Goal: Information Seeking & Learning: Learn about a topic

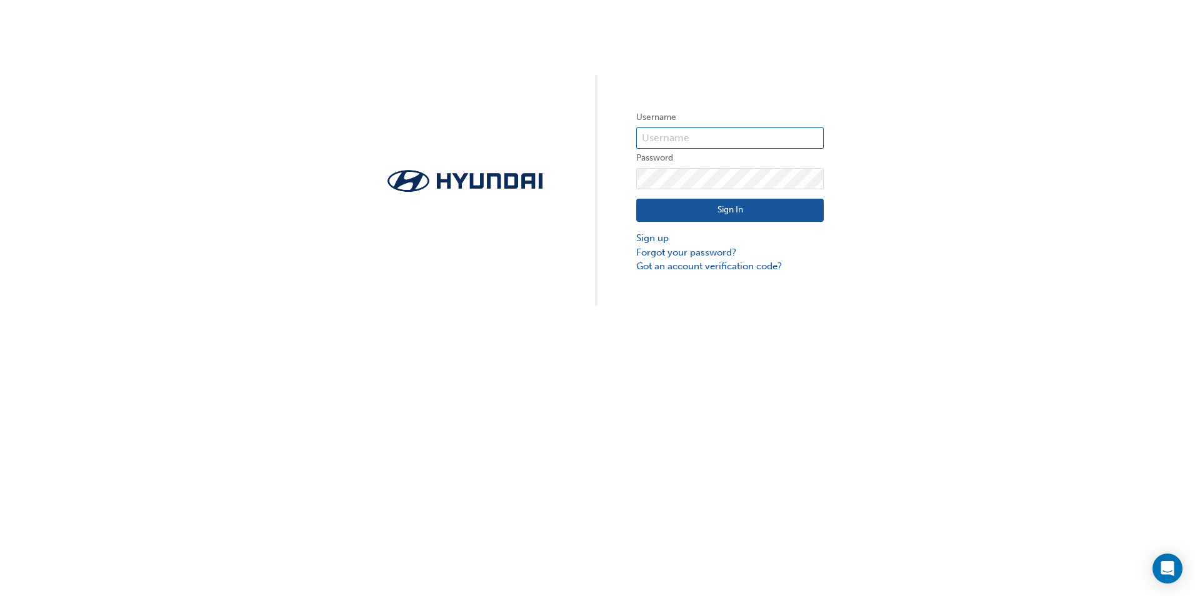
type input "11008"
click at [741, 207] on button "Sign In" at bounding box center [730, 211] width 188 height 24
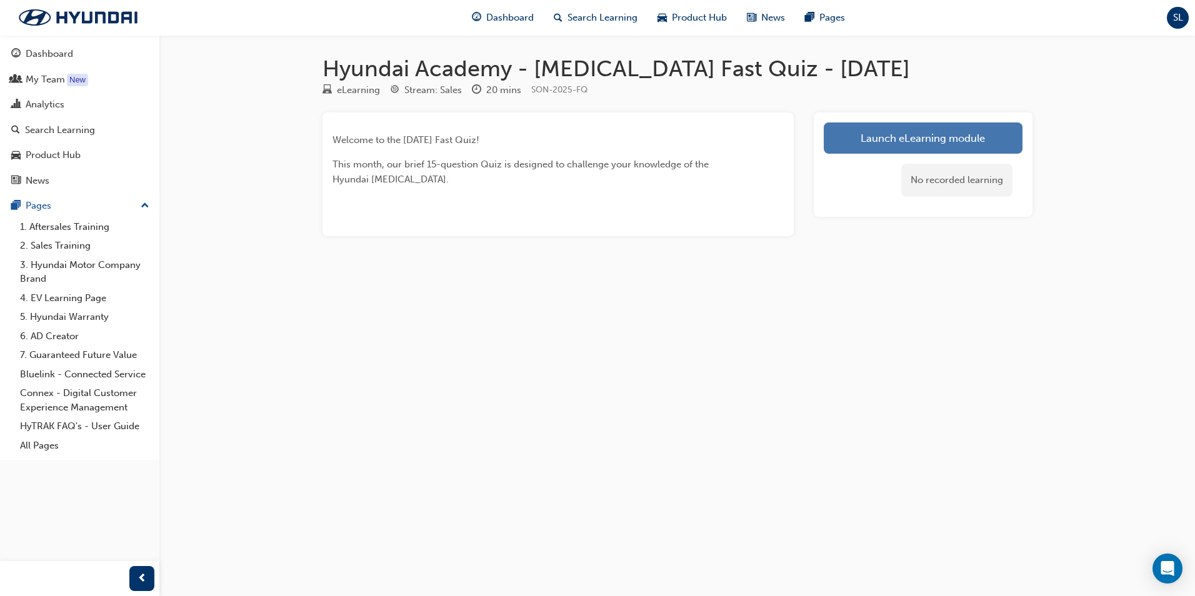
click at [935, 135] on link "Launch eLearning module" at bounding box center [923, 138] width 199 height 31
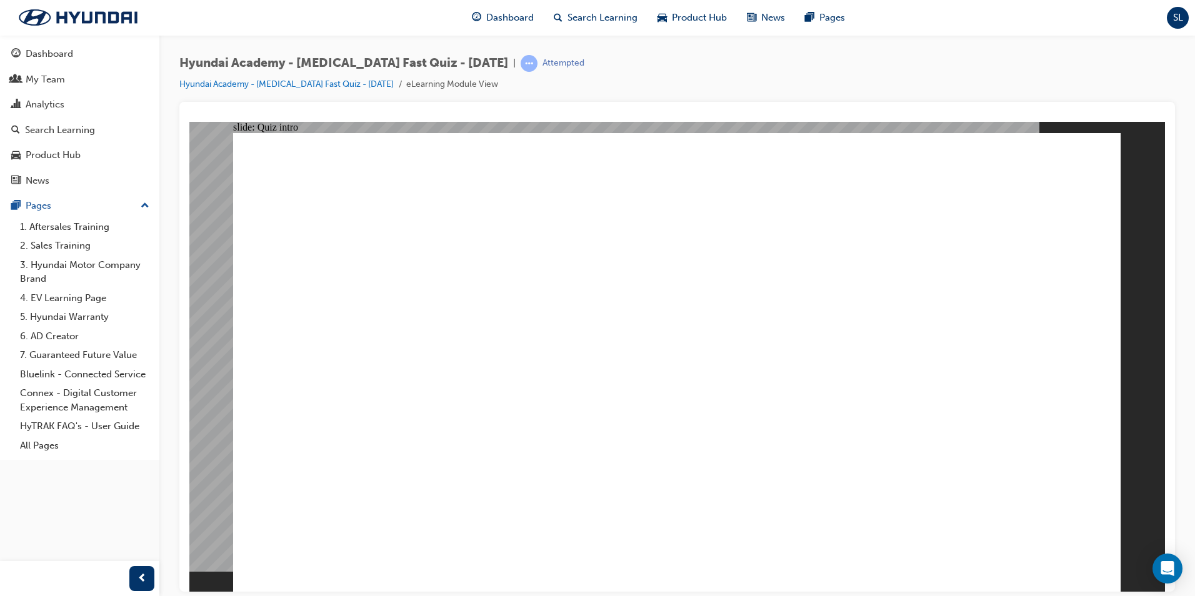
radio input "true"
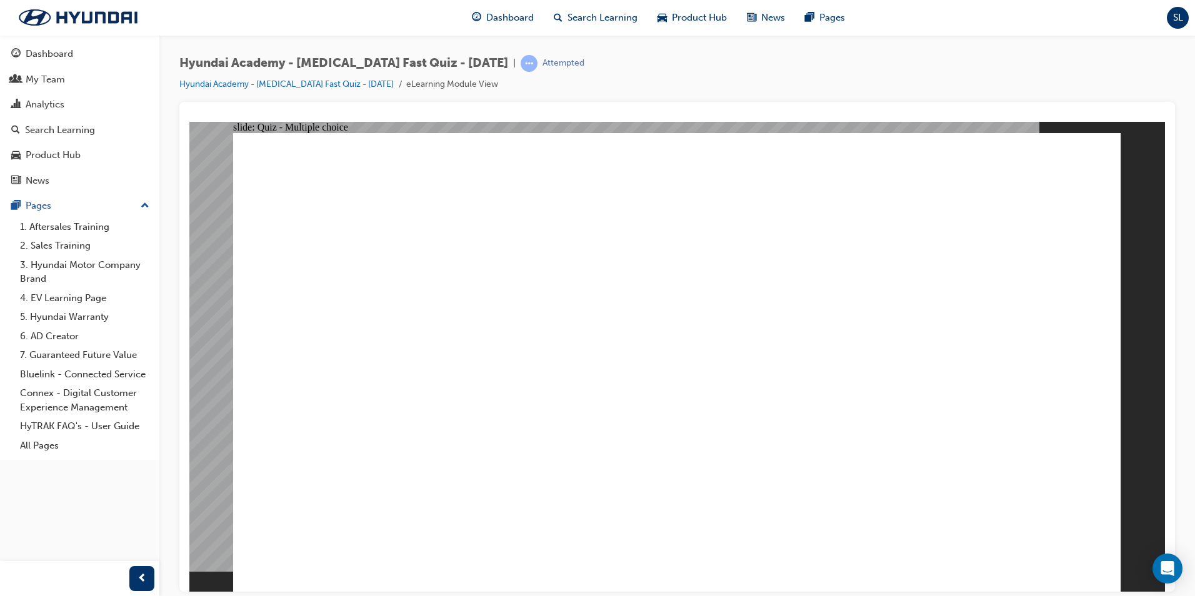
radio input "true"
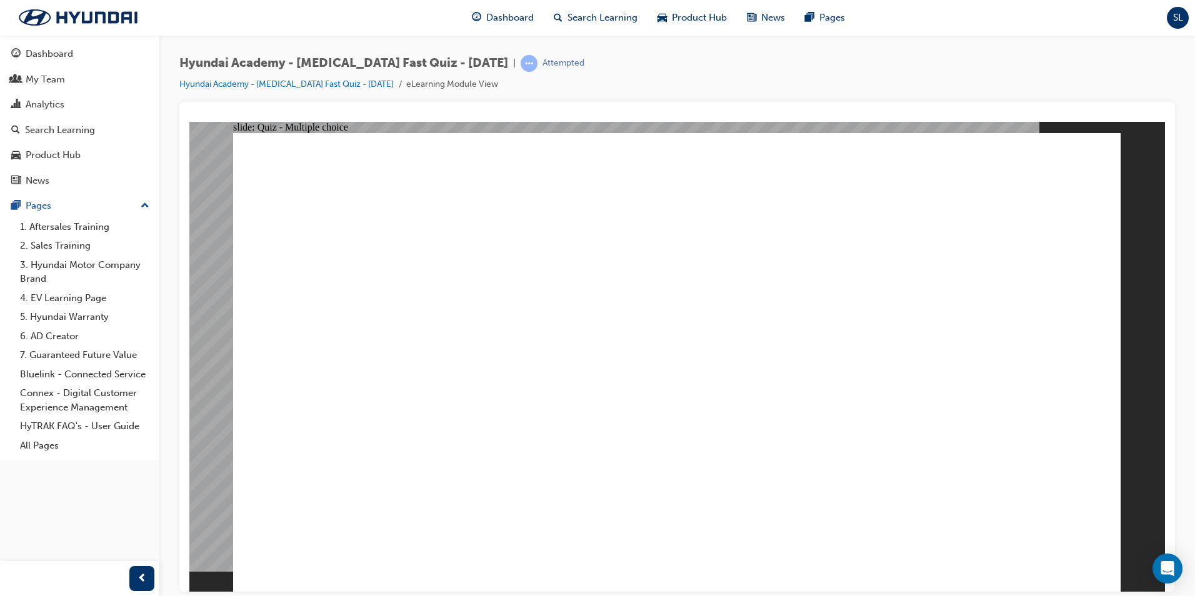
radio input "true"
checkbox input "true"
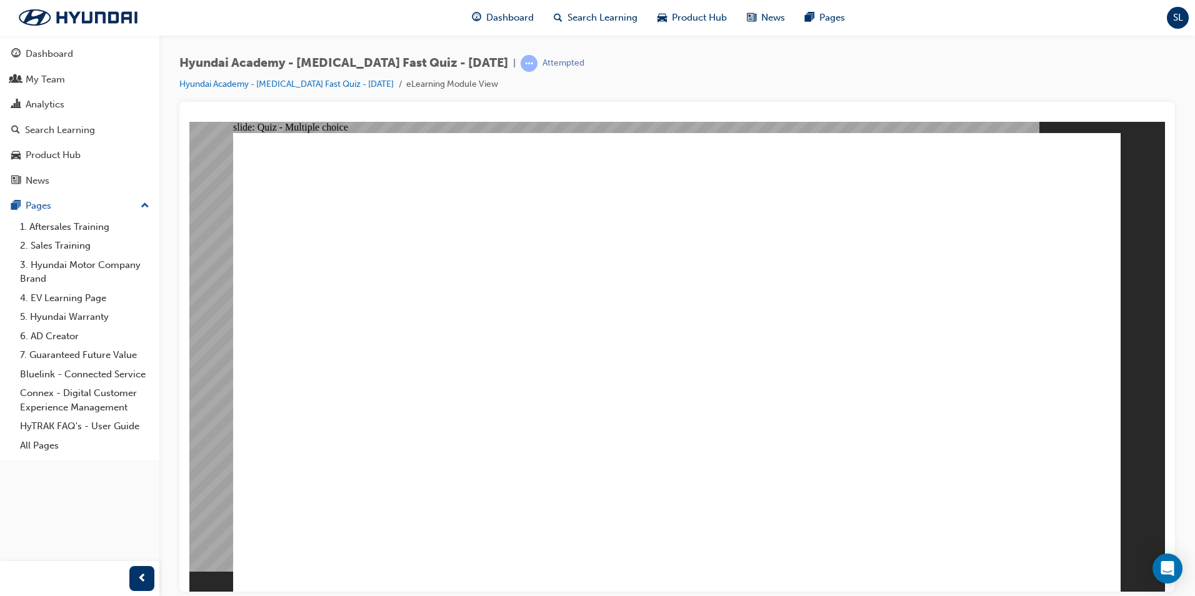
radio input "true"
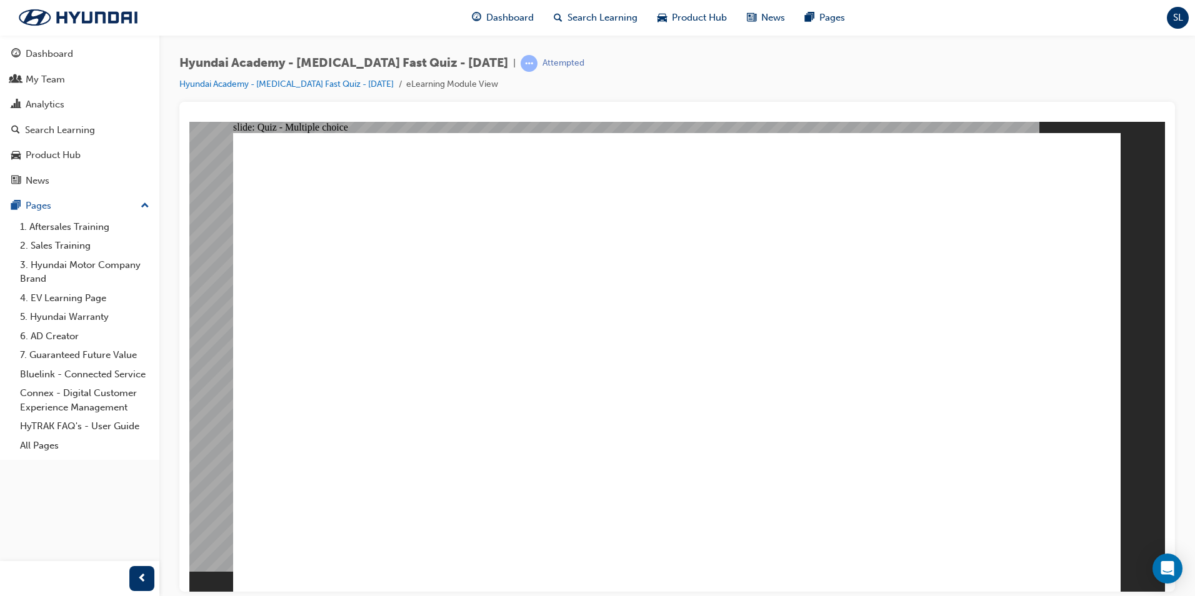
checkbox input "true"
drag, startPoint x: 486, startPoint y: 473, endPoint x: 490, endPoint y: 519, distance: 46.5
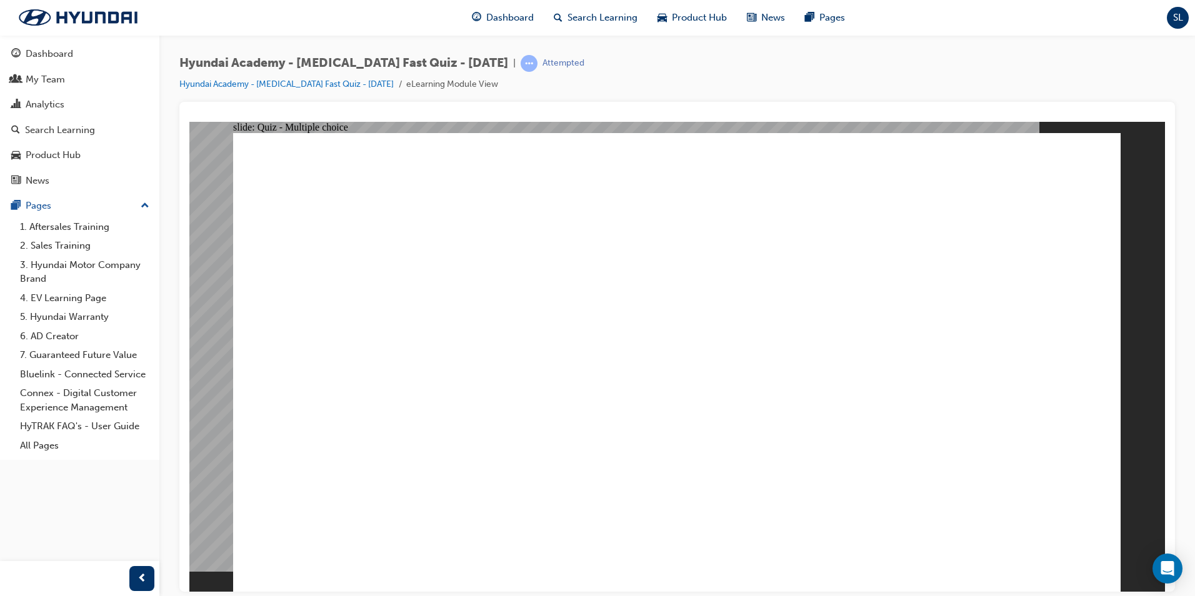
checkbox input "true"
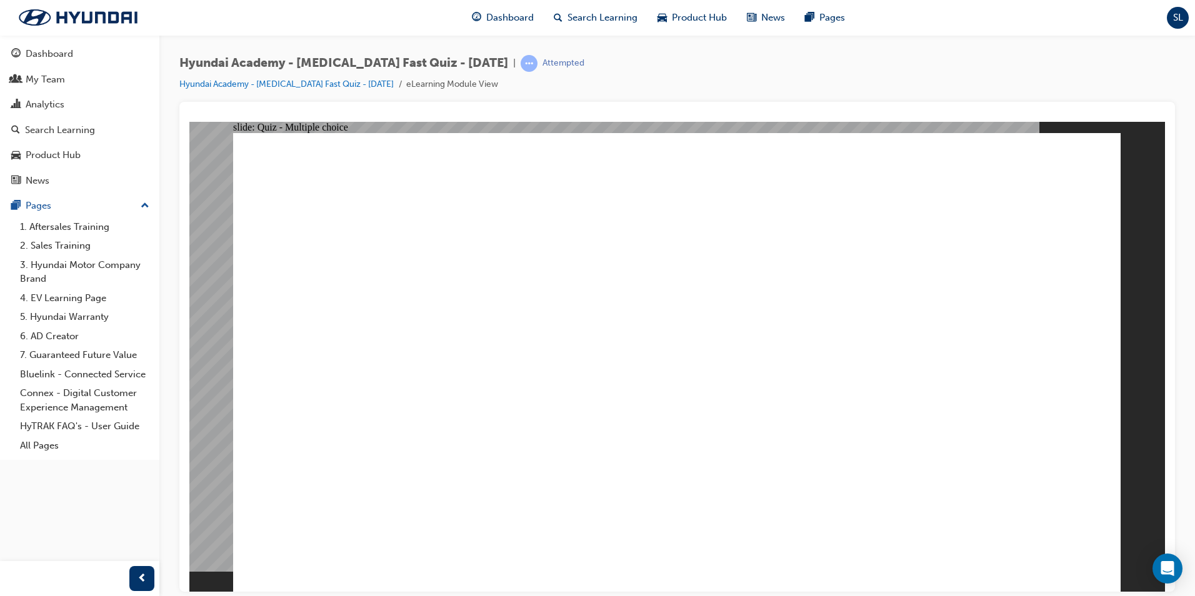
radio input "true"
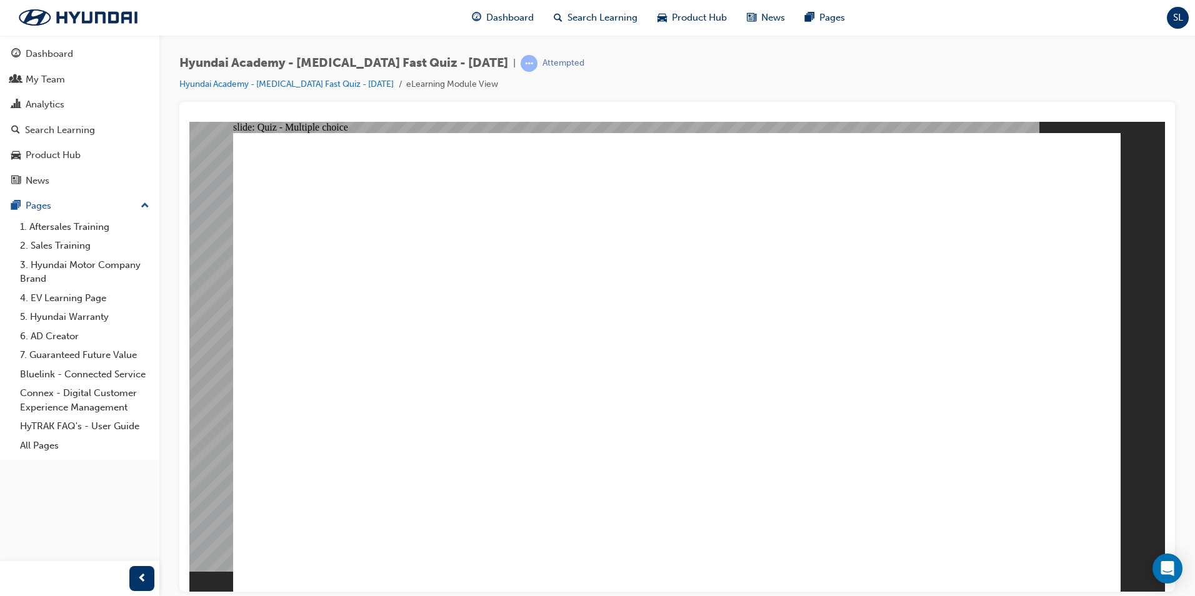
checkbox input "true"
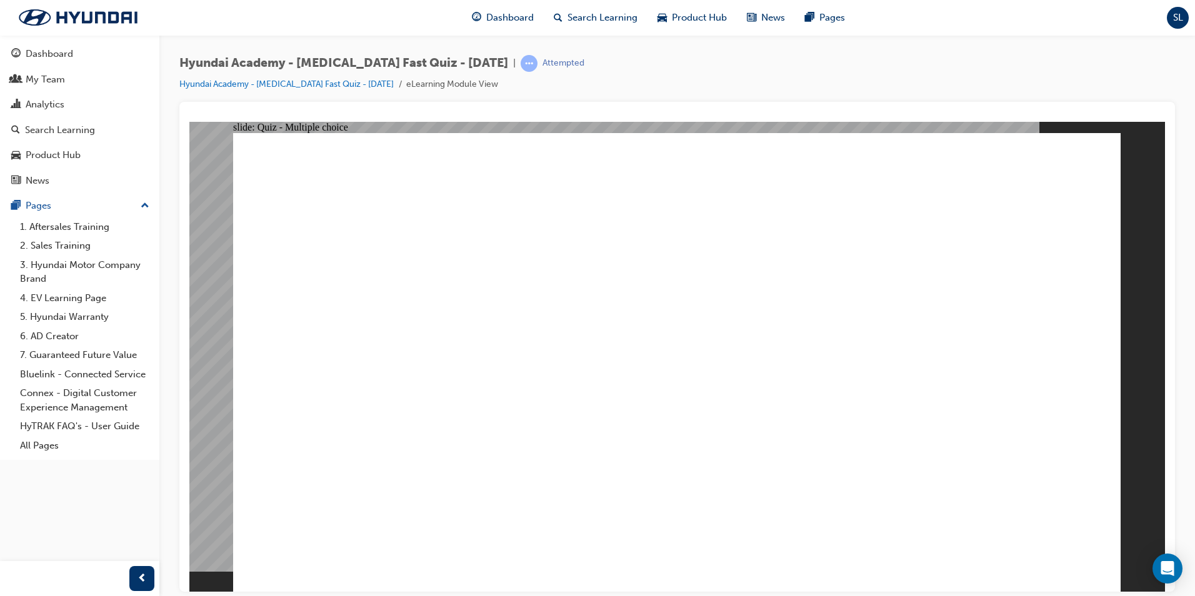
checkbox input "true"
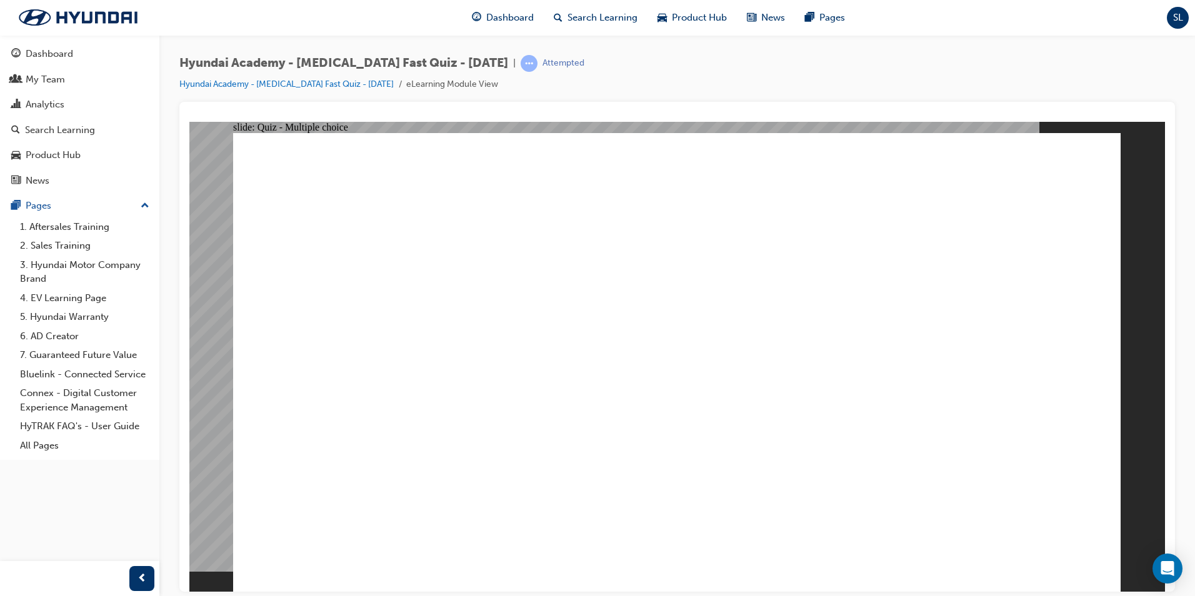
checkbox input "true"
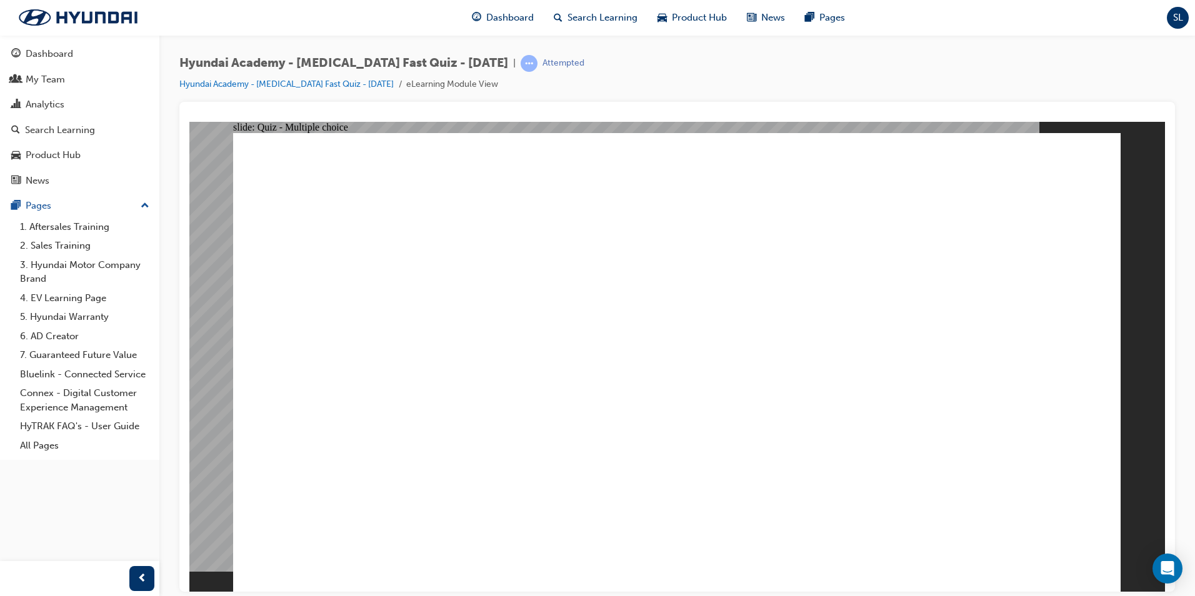
checkbox input "true"
radio input "true"
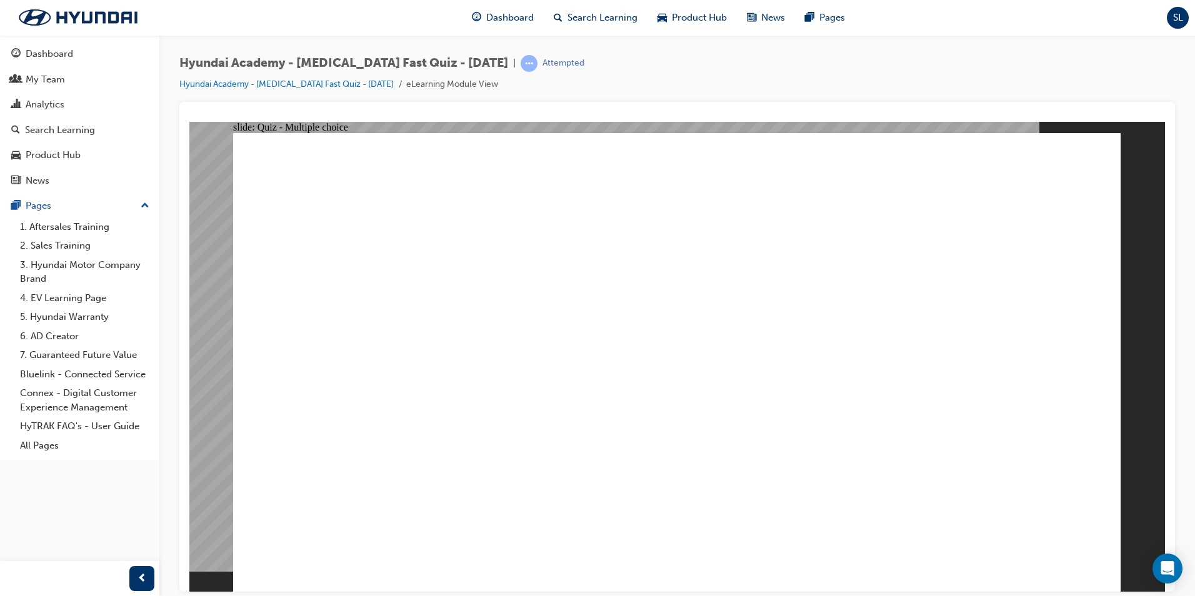
checkbox input "true"
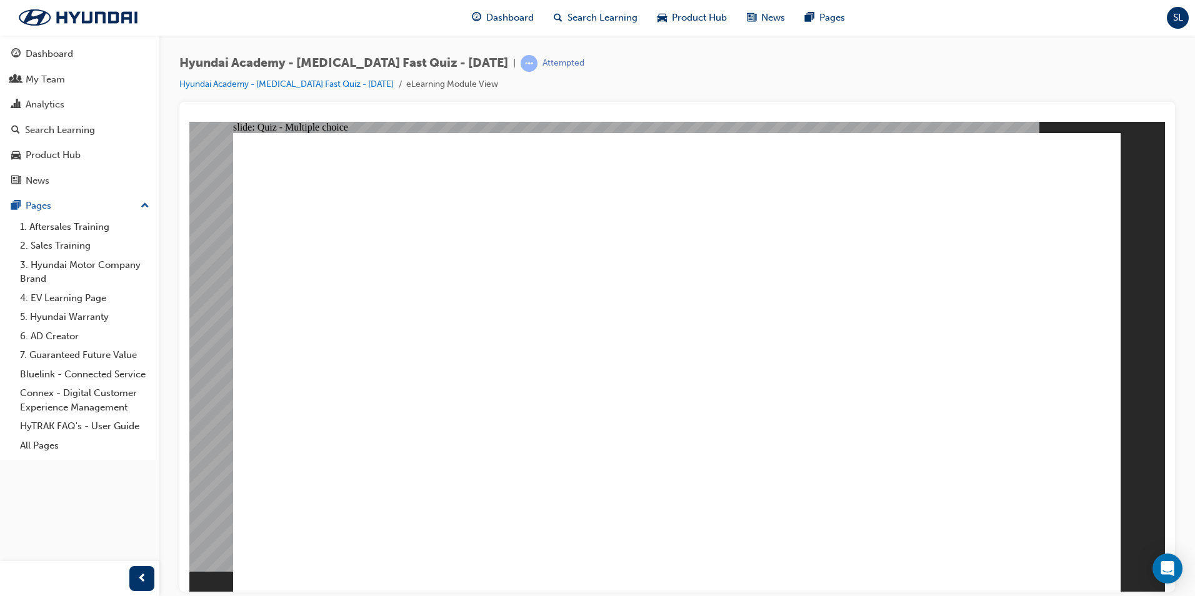
radio input "true"
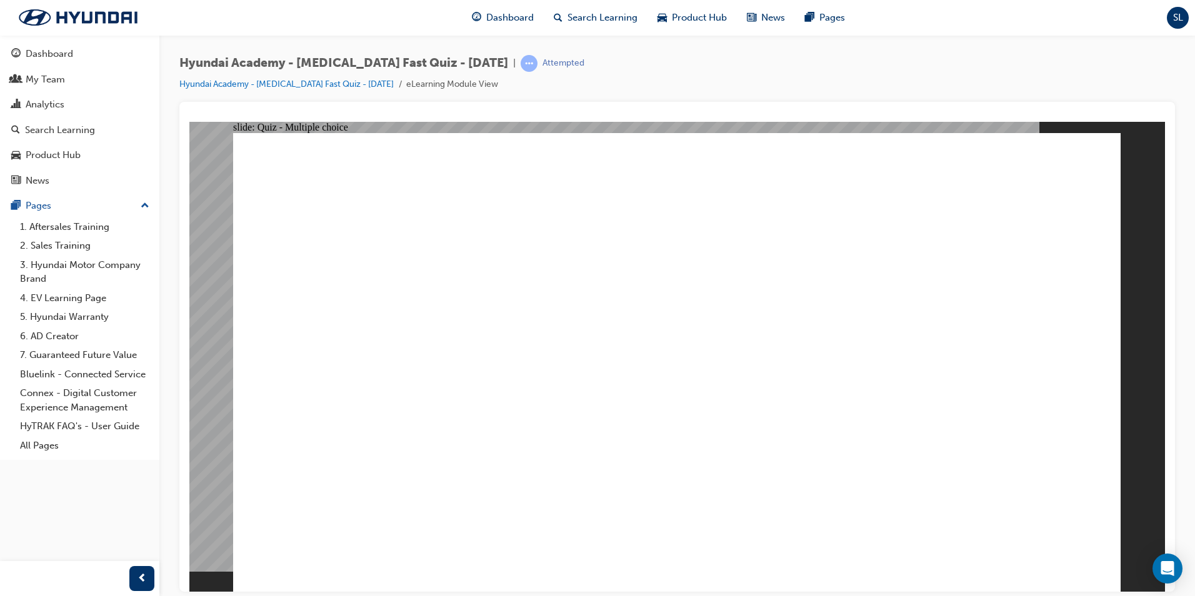
radio input "true"
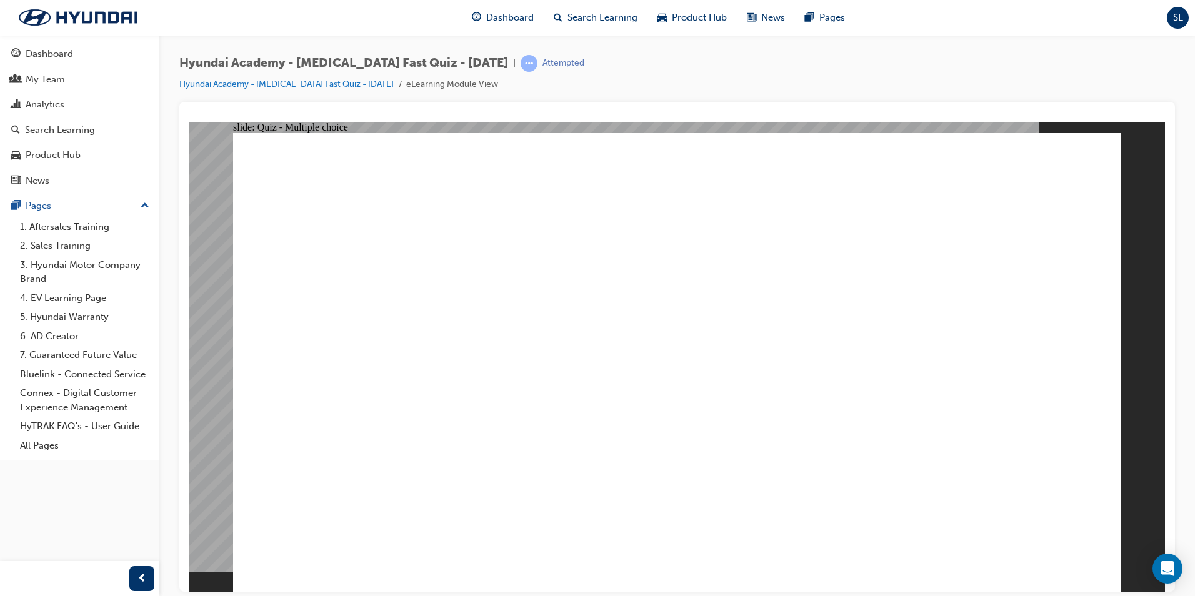
radio input "true"
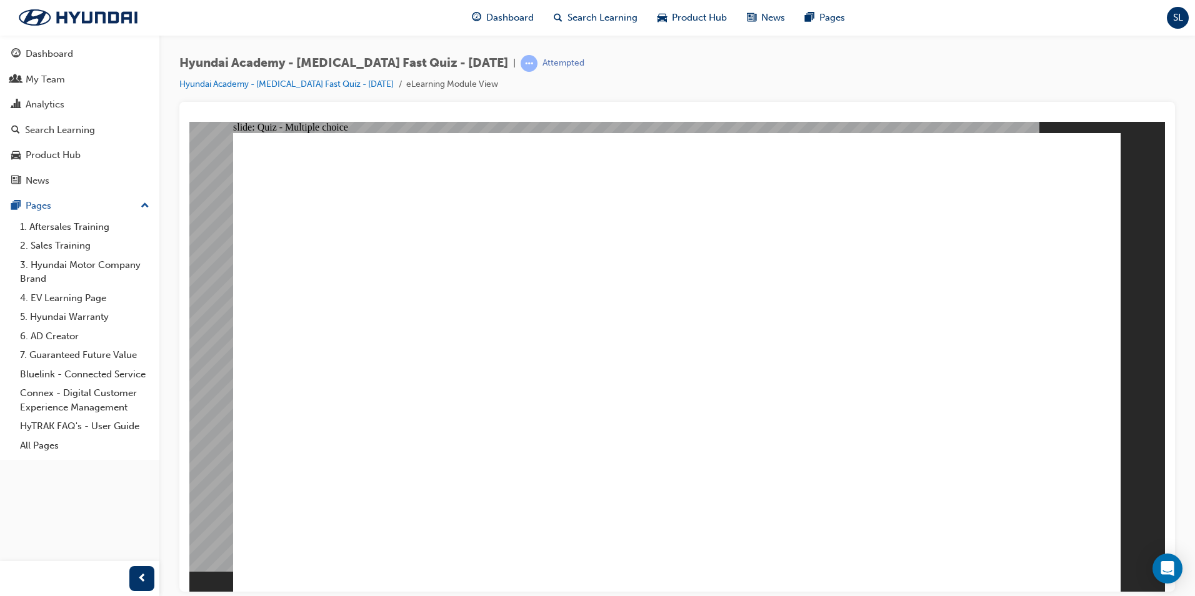
radio input "true"
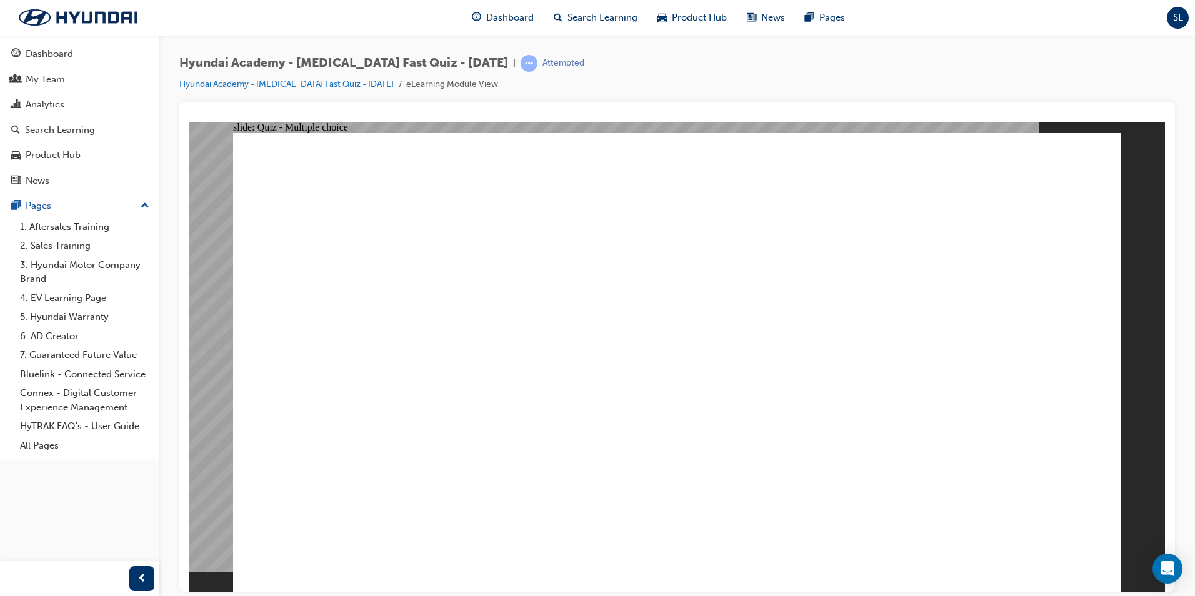
radio input "true"
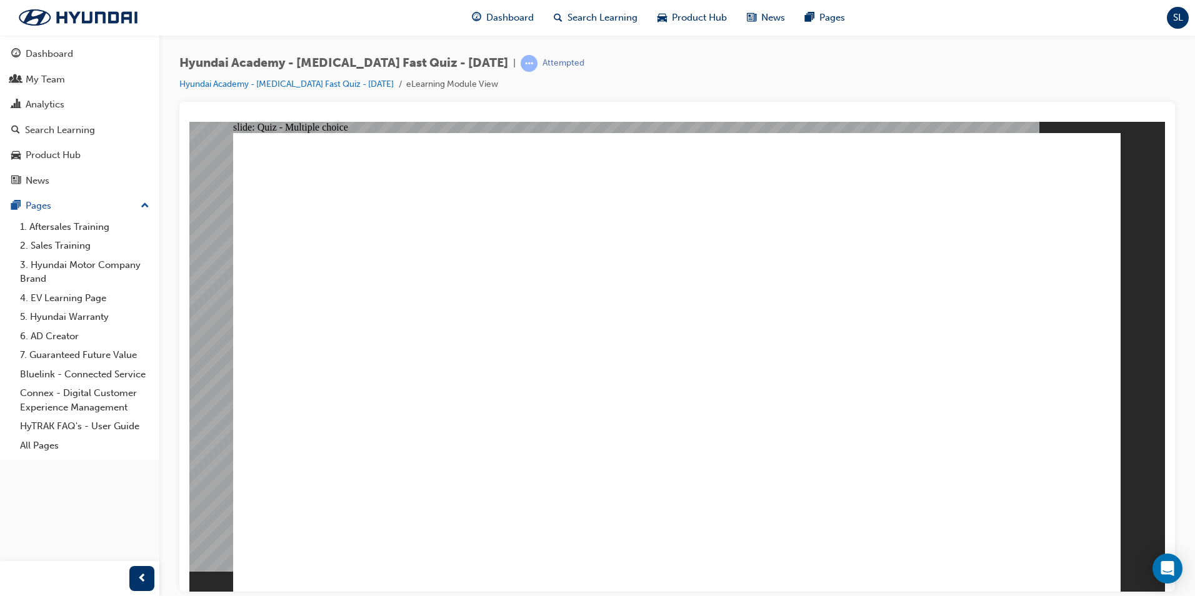
checkbox input "true"
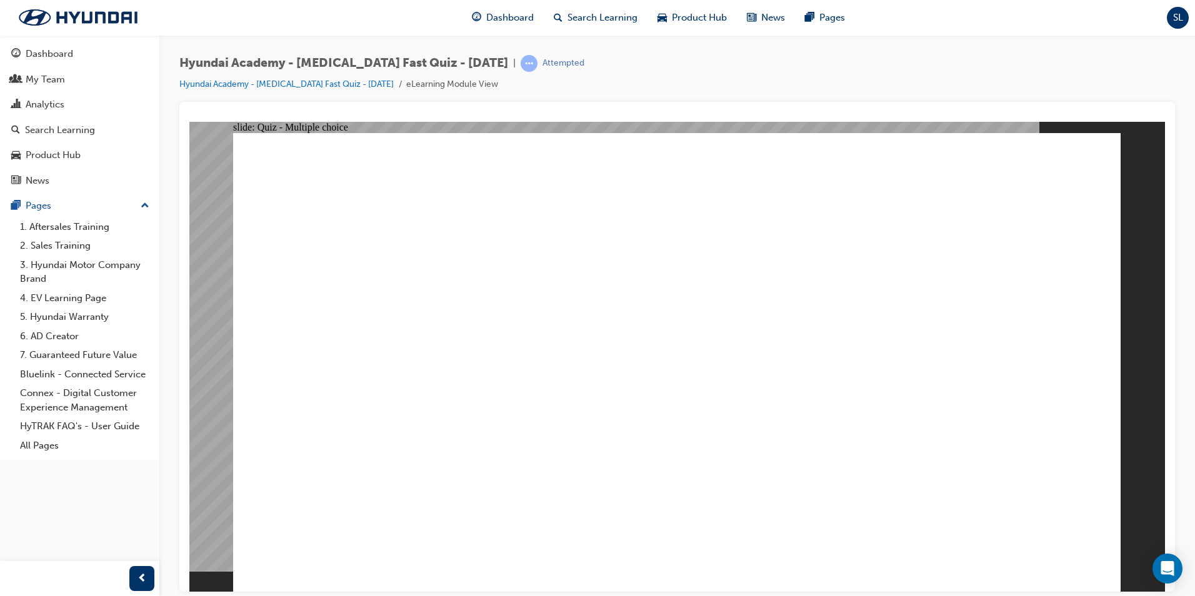
drag, startPoint x: 531, startPoint y: 500, endPoint x: 538, endPoint y: 502, distance: 6.5
checkbox input "true"
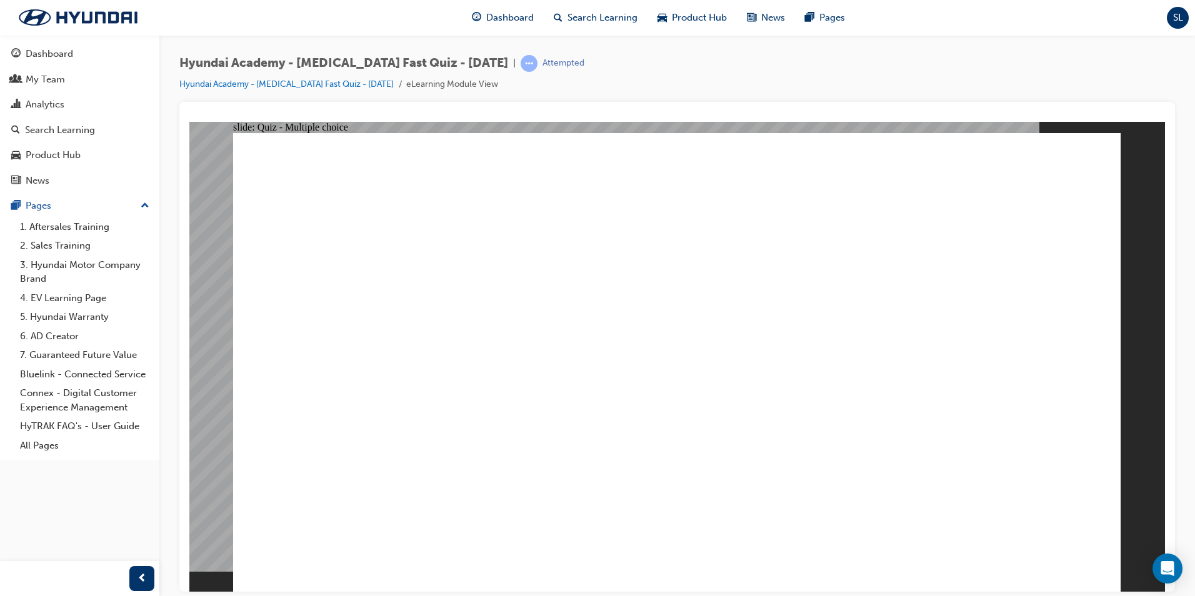
radio input "true"
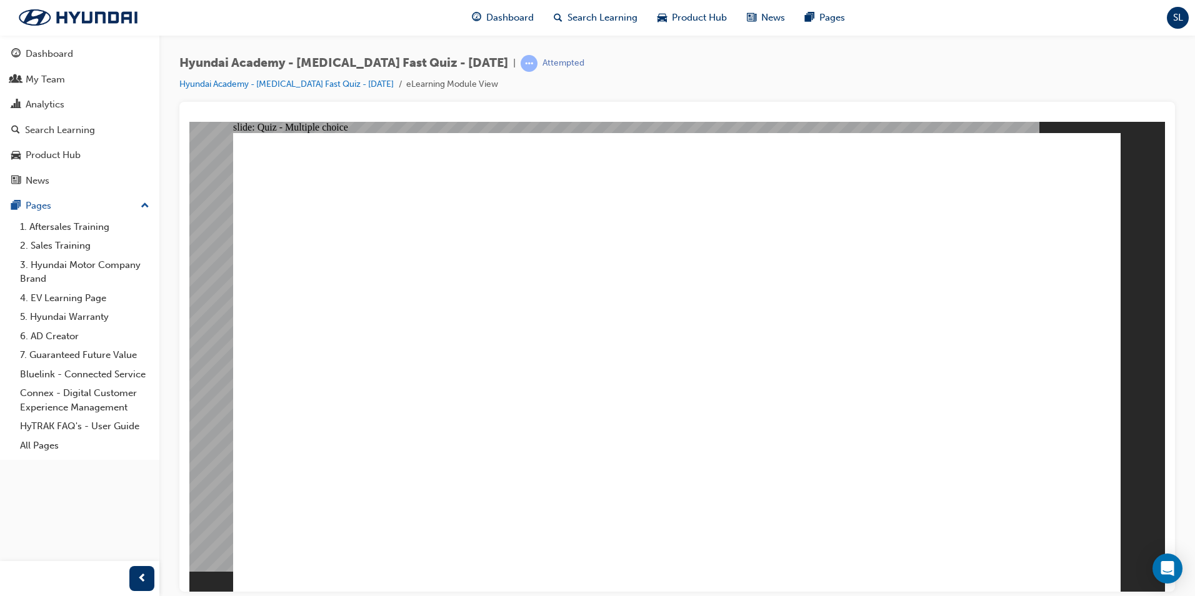
checkbox input "true"
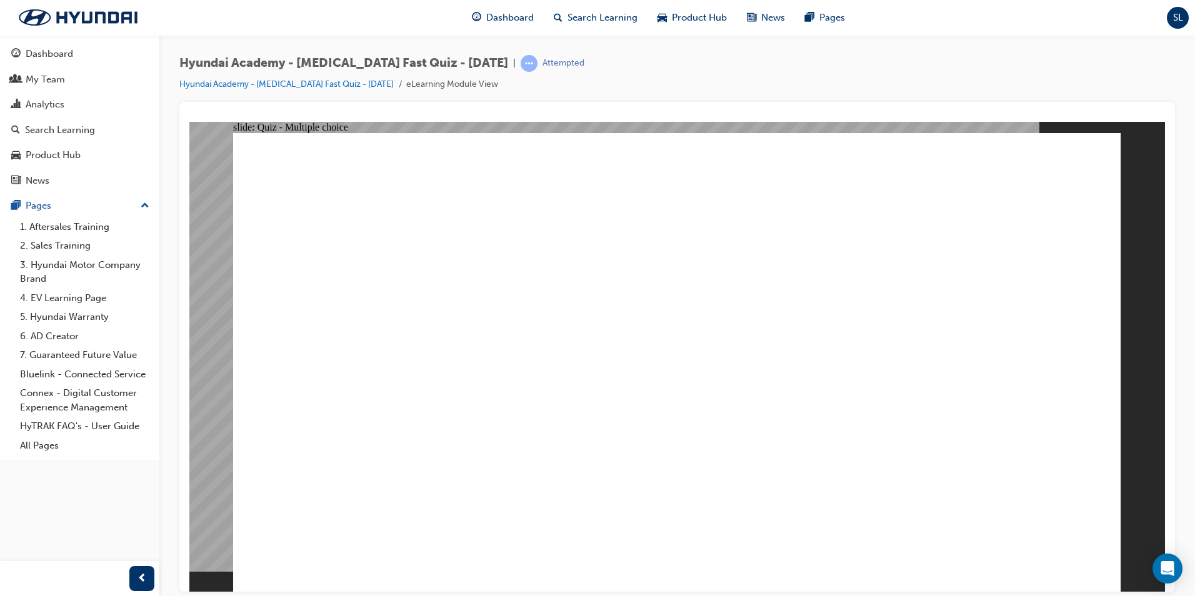
checkbox input "true"
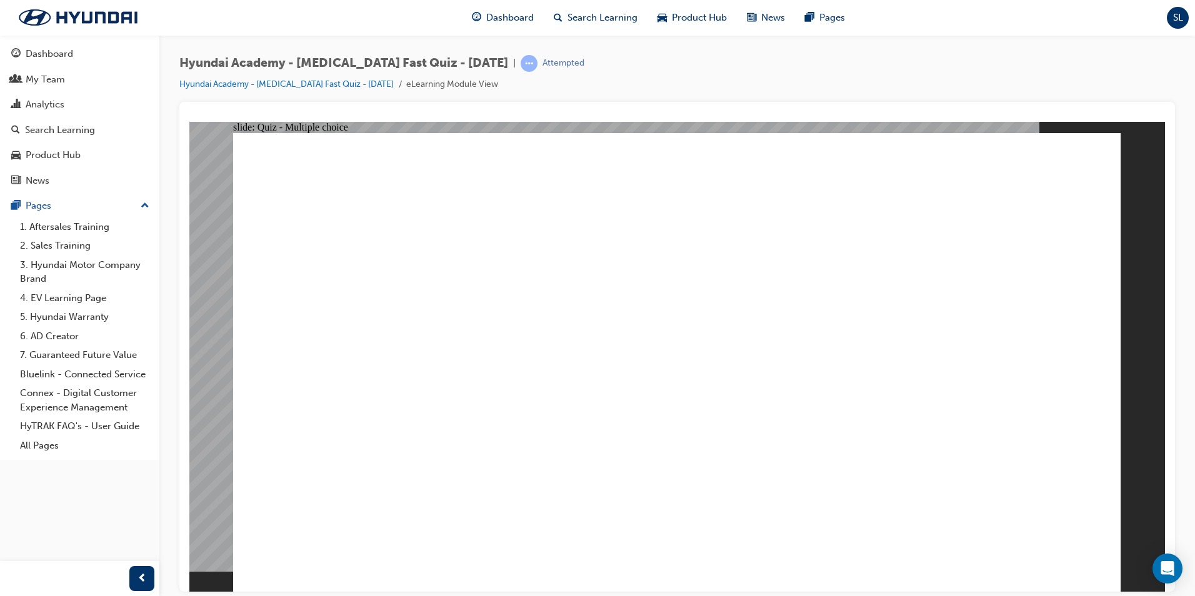
radio input "true"
checkbox input "true"
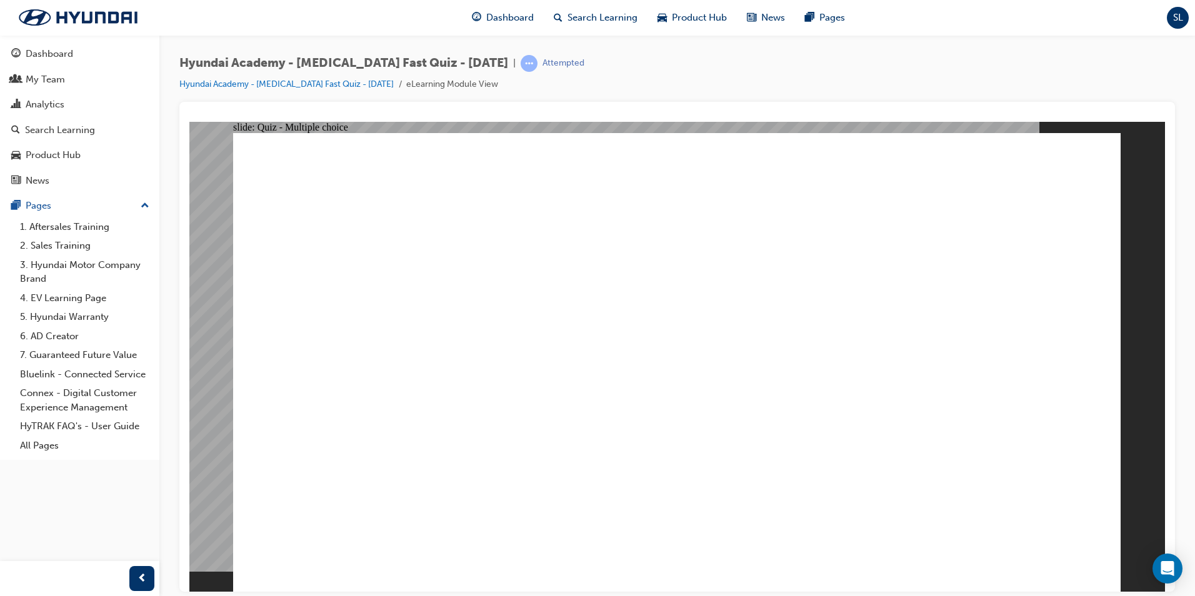
checkbox input "true"
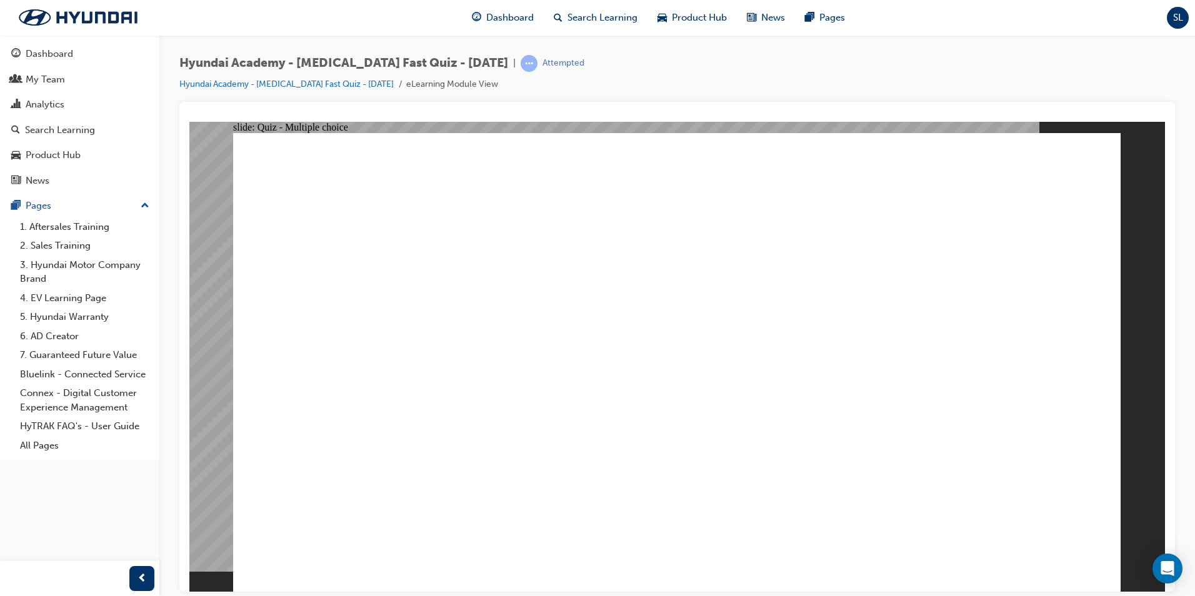
checkbox input "true"
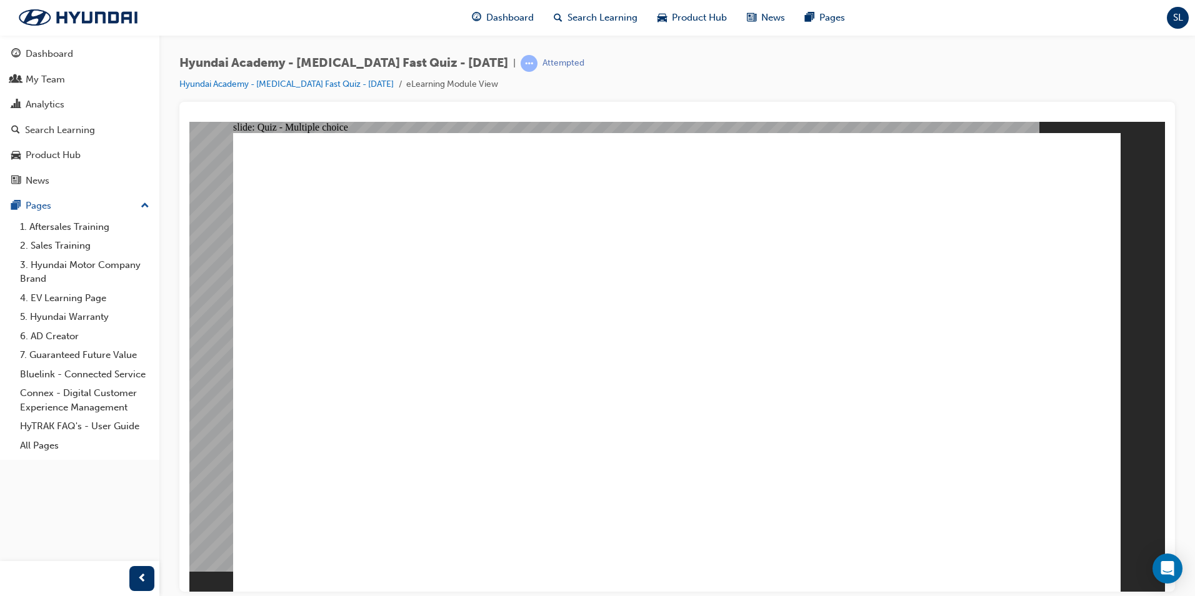
checkbox input "true"
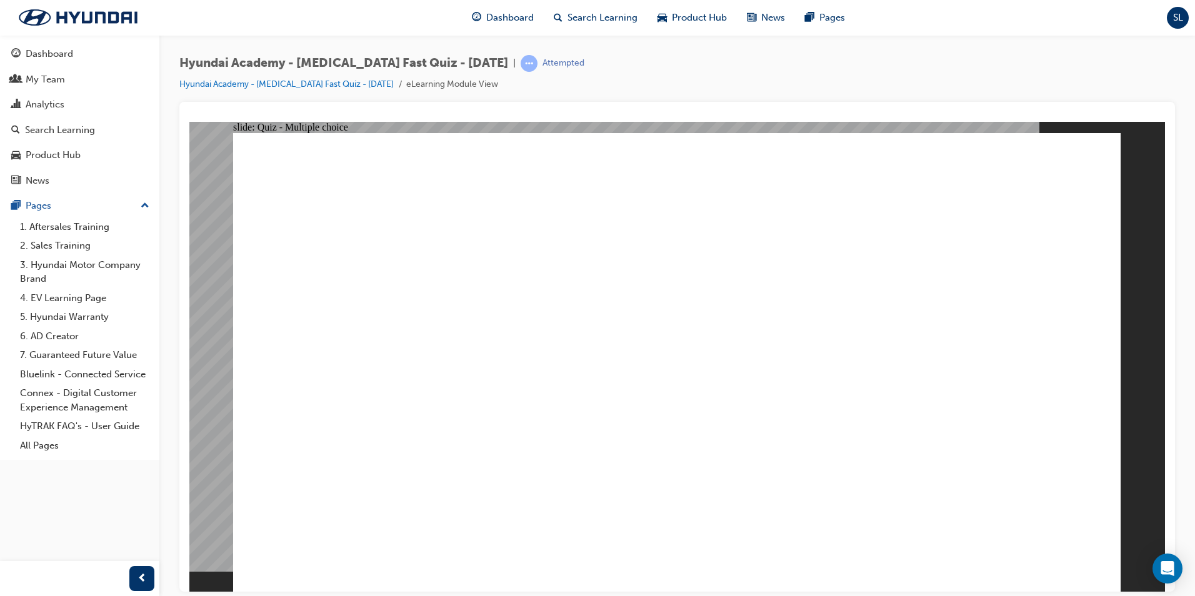
checkbox input "true"
radio input "true"
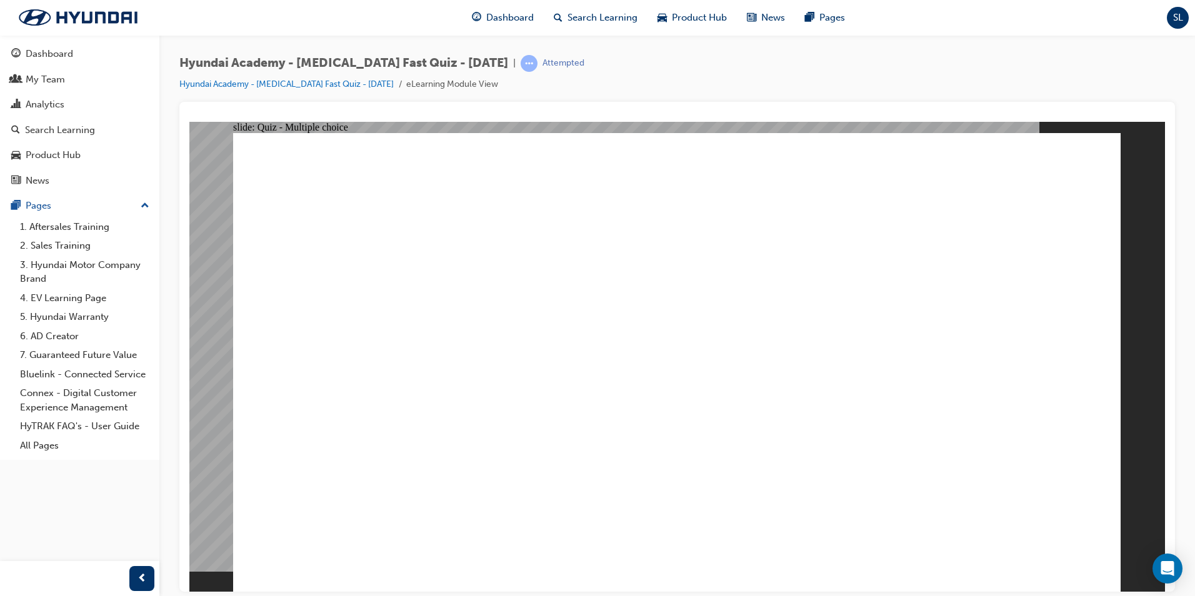
checkbox input "true"
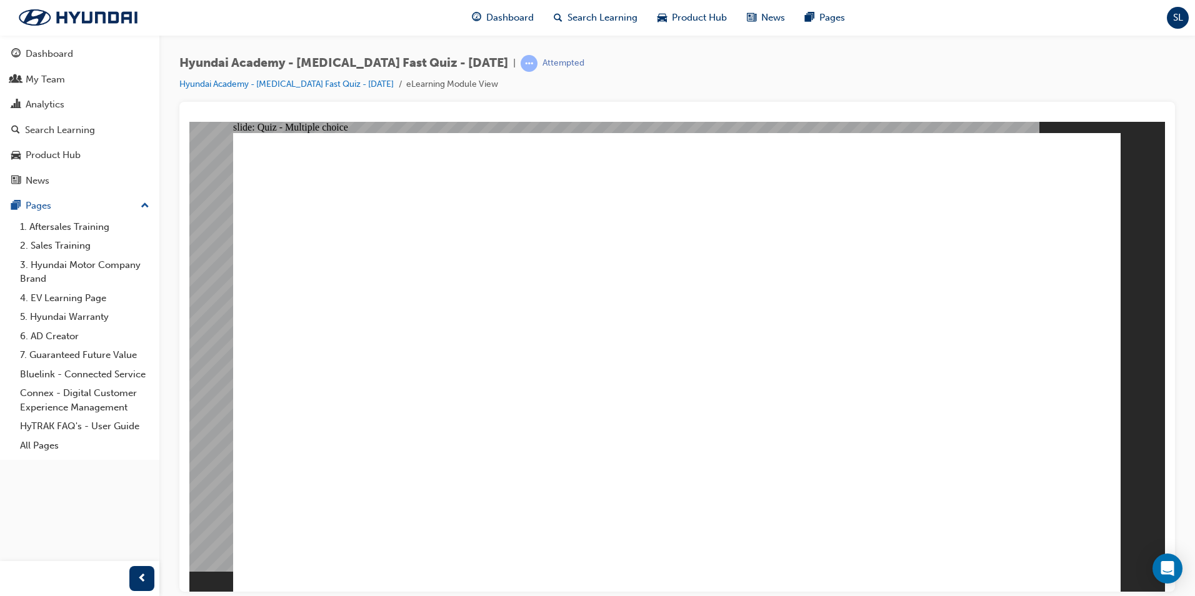
checkbox input "true"
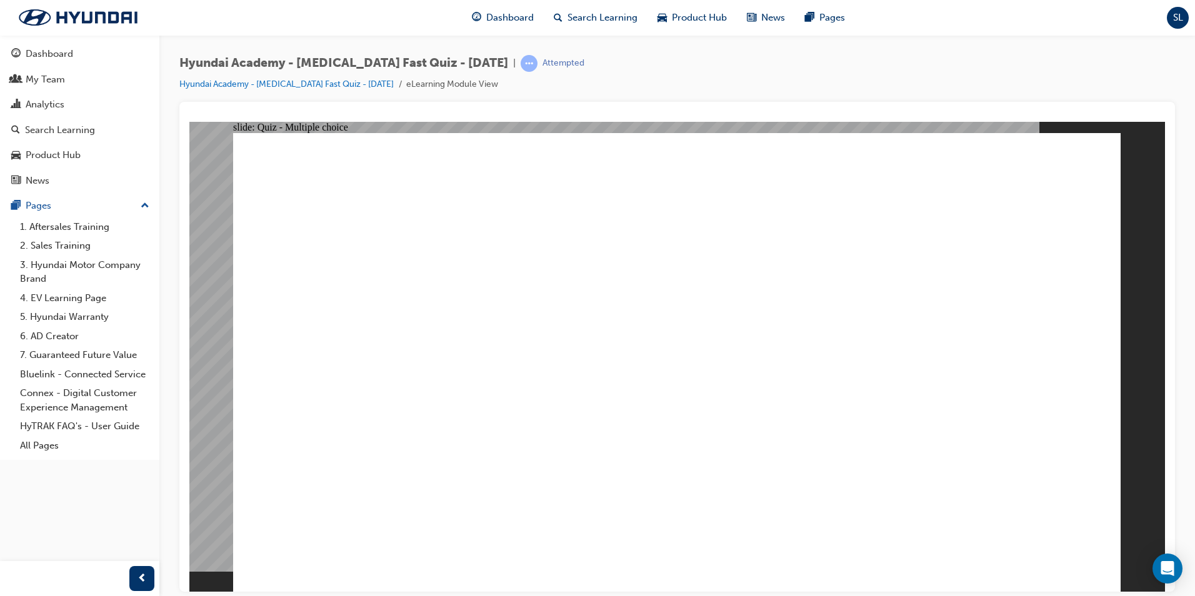
radio input "true"
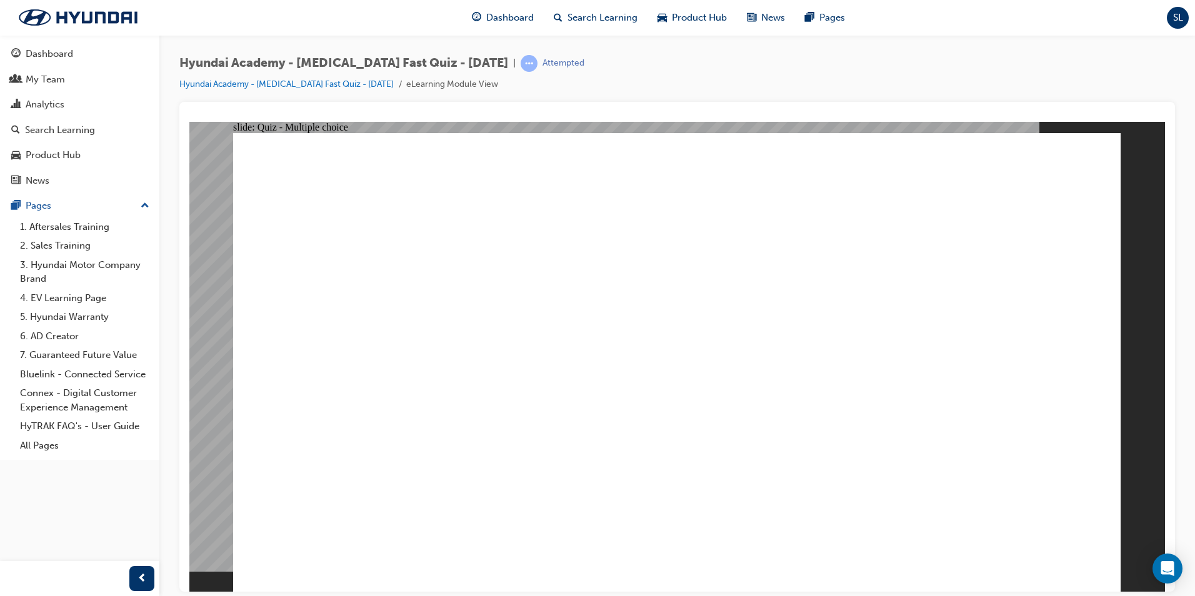
radio input "true"
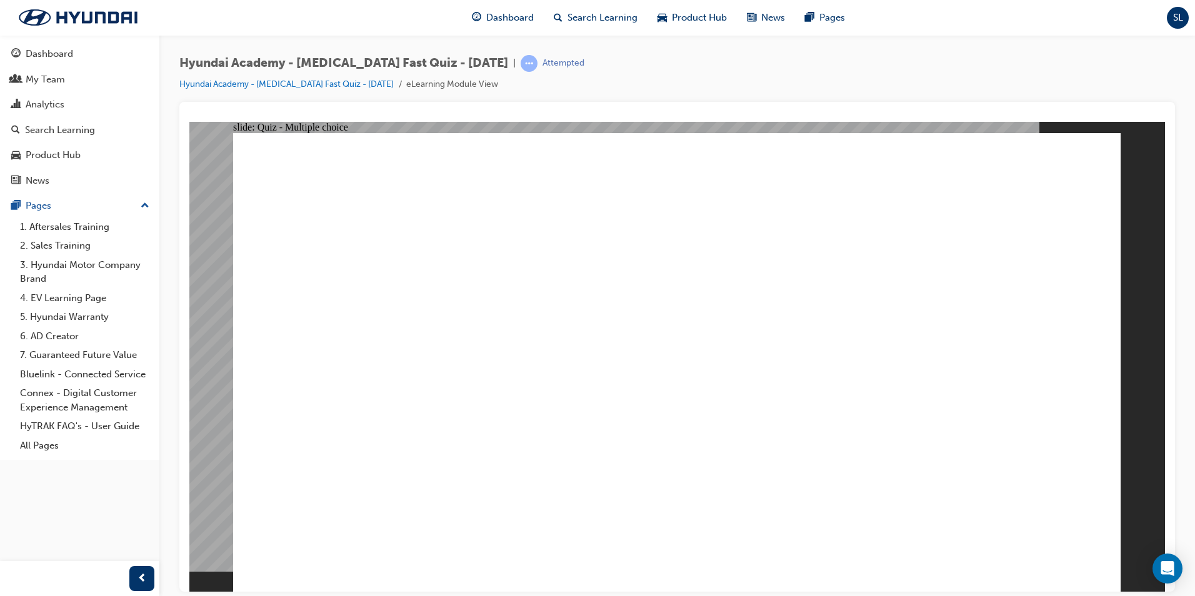
radio input "true"
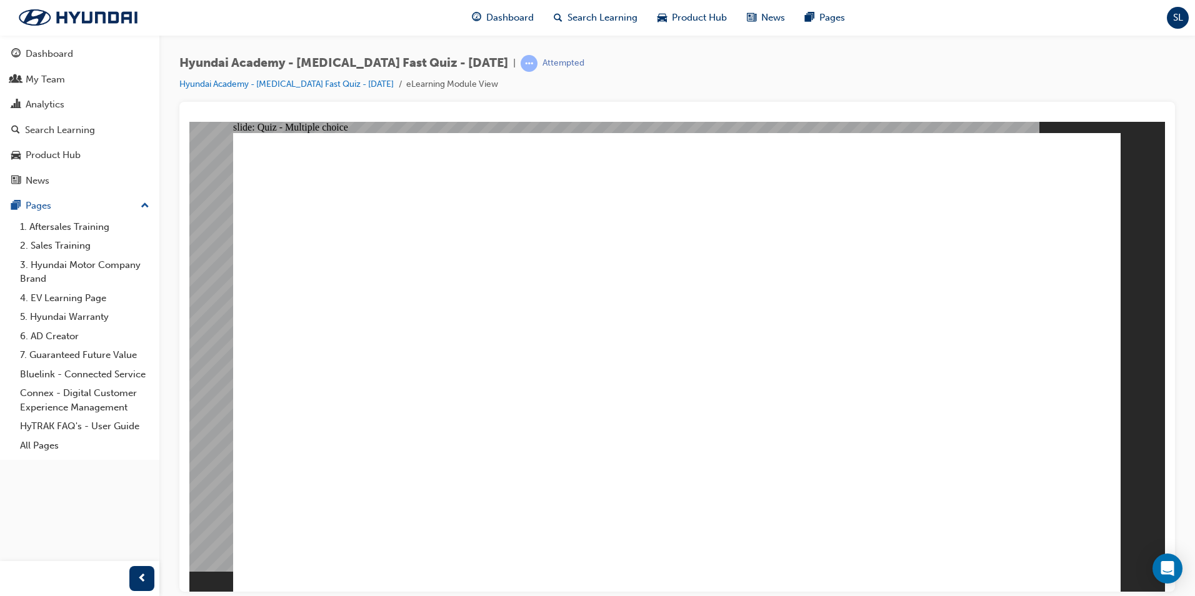
radio input "true"
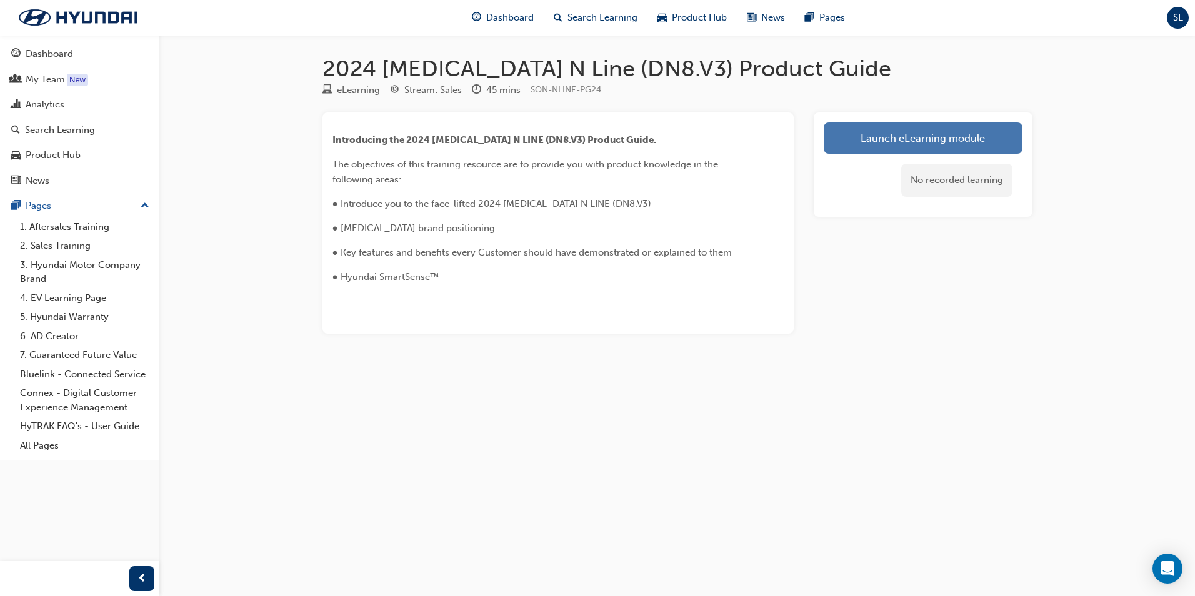
click at [910, 136] on link "Launch eLearning module" at bounding box center [923, 138] width 199 height 31
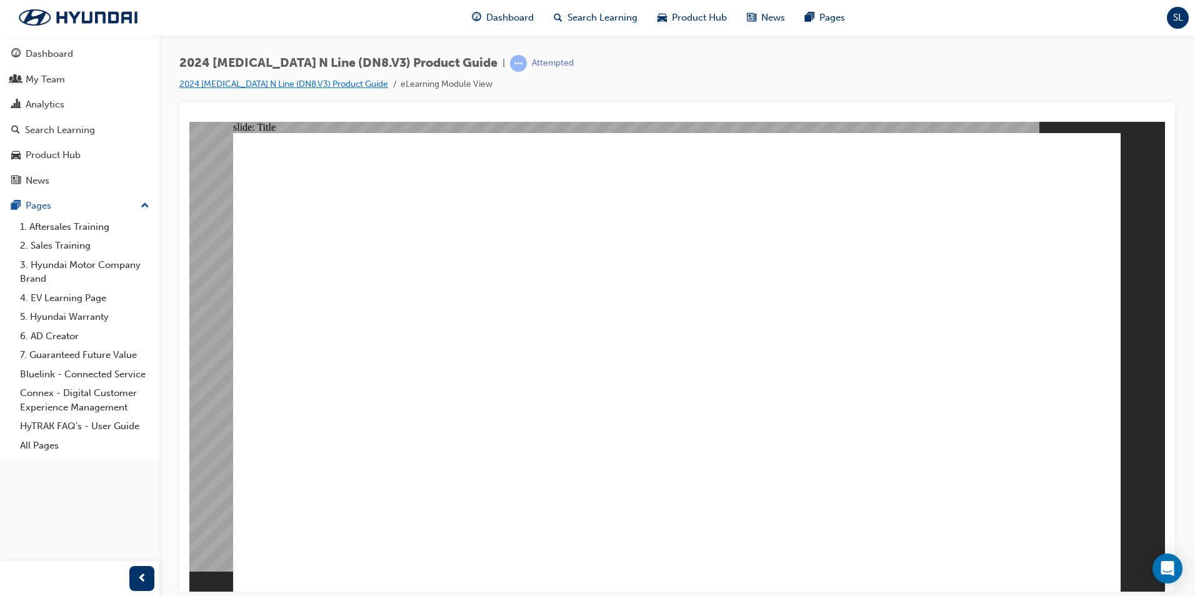
click at [313, 83] on link "2024 [MEDICAL_DATA] N Line (DN8.V3) Product Guide" at bounding box center [283, 84] width 209 height 11
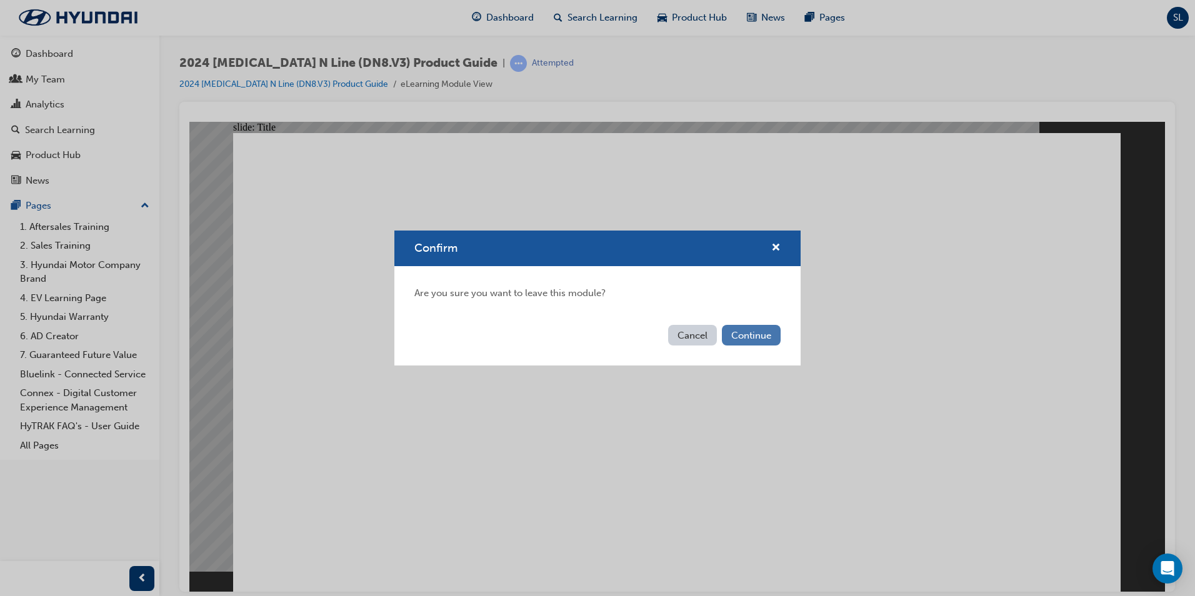
click at [760, 334] on button "Continue" at bounding box center [751, 335] width 59 height 21
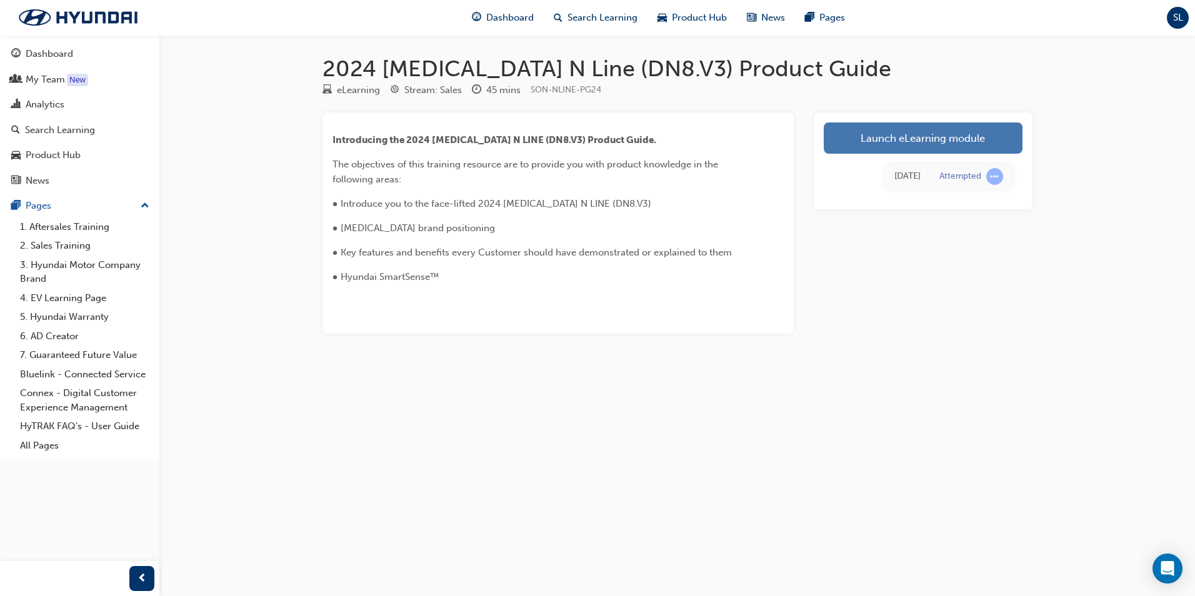
click at [930, 135] on link "Launch eLearning module" at bounding box center [923, 138] width 199 height 31
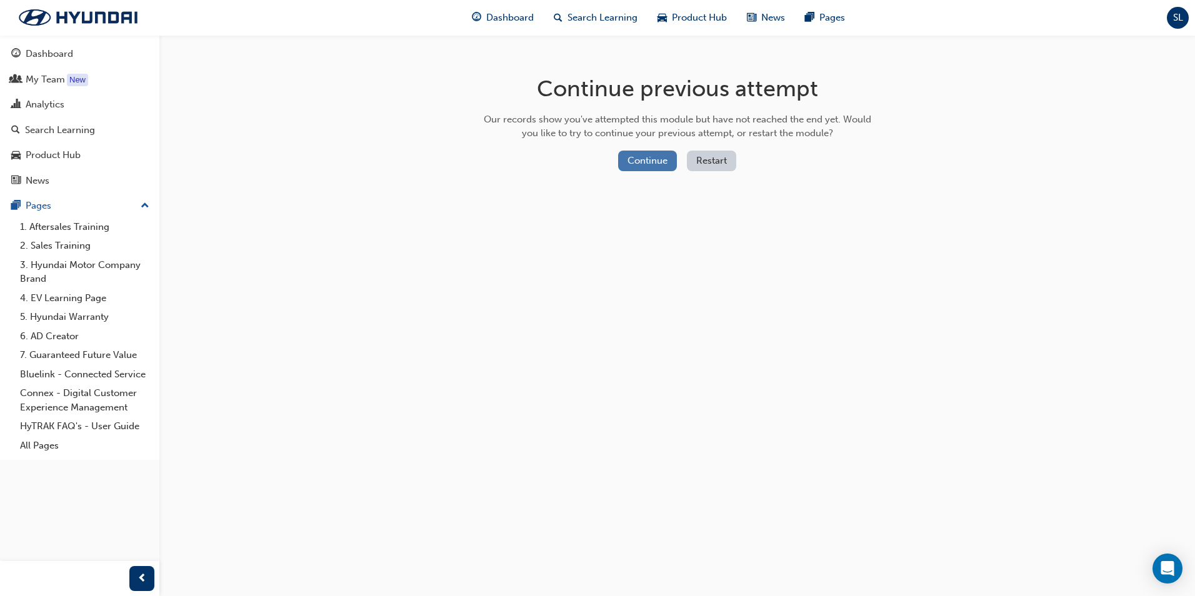
click at [654, 161] on button "Continue" at bounding box center [647, 161] width 59 height 21
